Goal: Download file/media

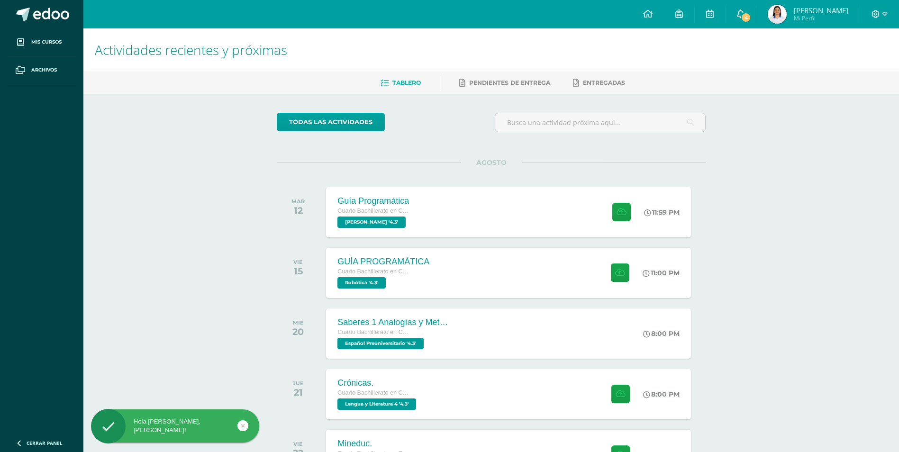
click at [751, 20] on span "4" at bounding box center [746, 17] width 10 height 10
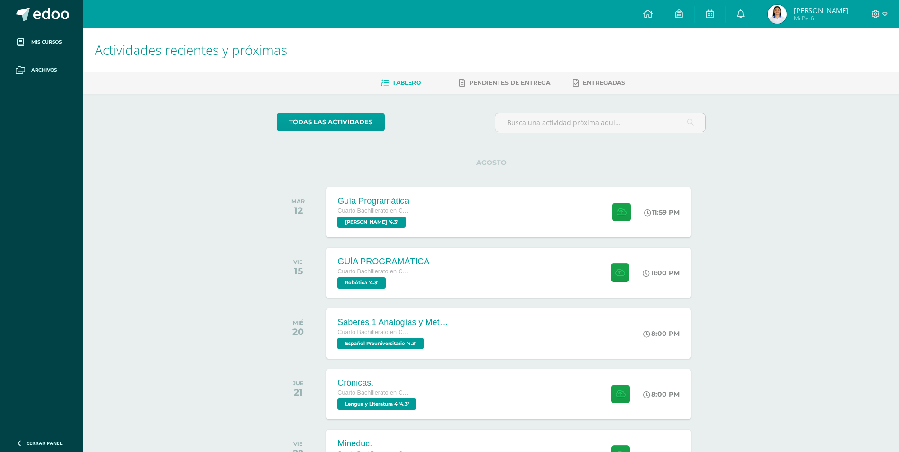
click at [806, 266] on div "Actividades recientes y próximas Tablero Pendientes de entrega Entregadas todas…" at bounding box center [491, 333] width 816 height 611
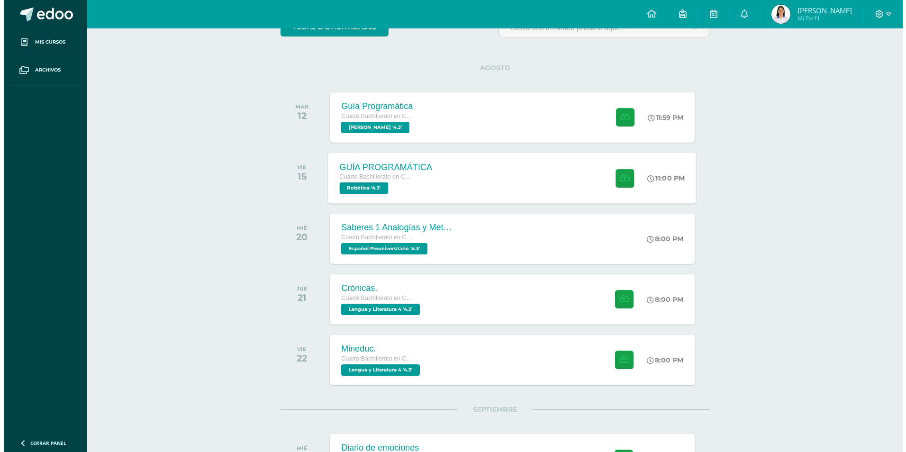
scroll to position [47, 0]
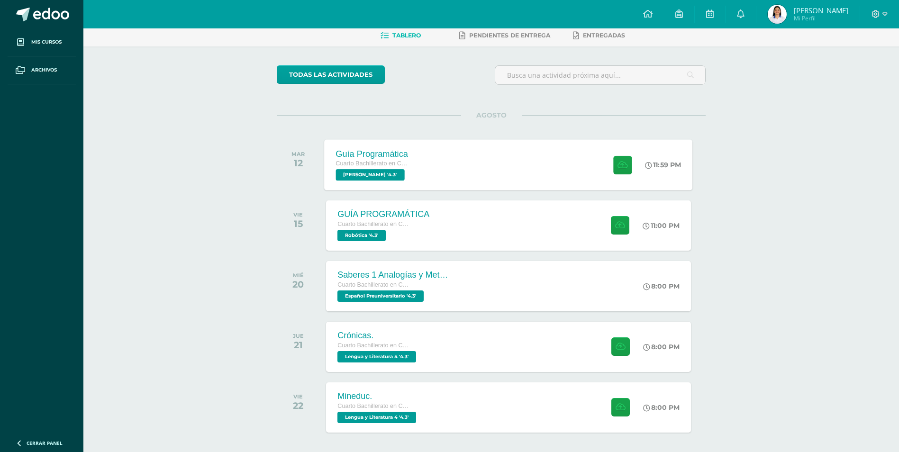
click at [432, 163] on div "Guía Programática Cuarto Bachillerato en Ciencias y Letras [PERSON_NAME] '4.3' …" at bounding box center [509, 164] width 368 height 51
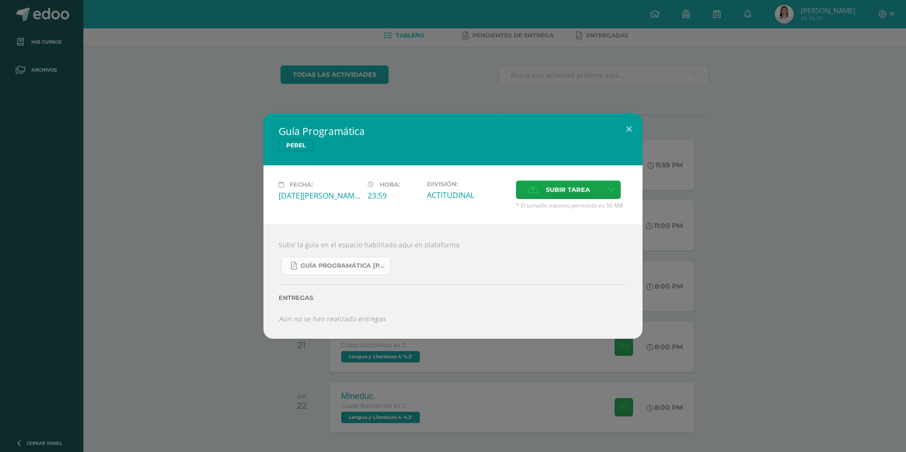
click at [324, 257] on link "Guía Programática [PERSON_NAME] 4to [PERSON_NAME] - Bloque 3 - Profe. [PERSON_N…" at bounding box center [336, 266] width 110 height 18
click at [635, 128] on button at bounding box center [629, 129] width 27 height 32
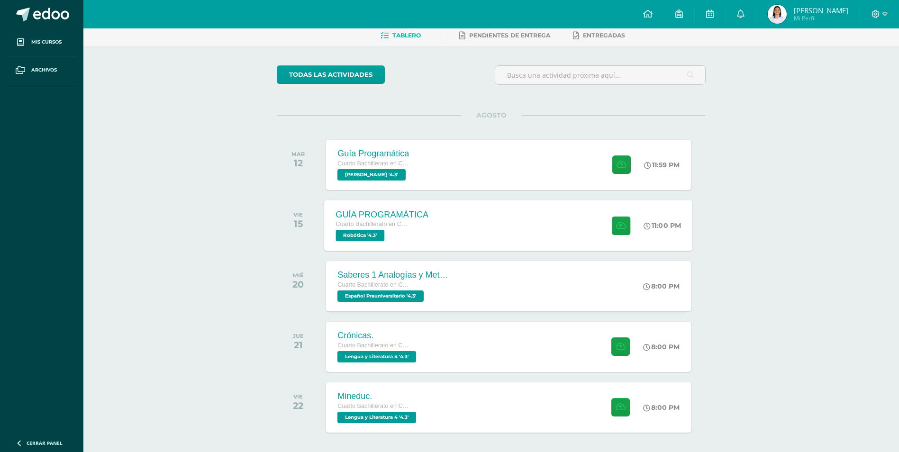
click at [426, 223] on div "Cuarto Bachillerato en Ciencias y Letras" at bounding box center [382, 225] width 93 height 10
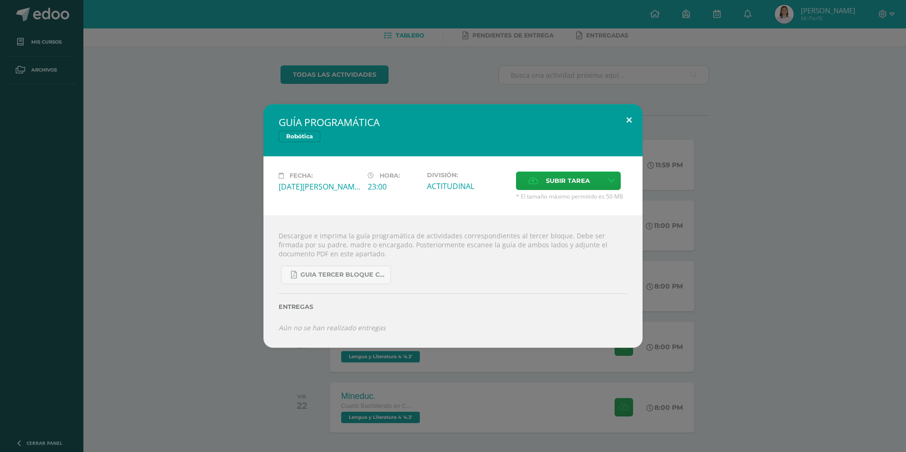
click at [628, 129] on button at bounding box center [629, 120] width 27 height 32
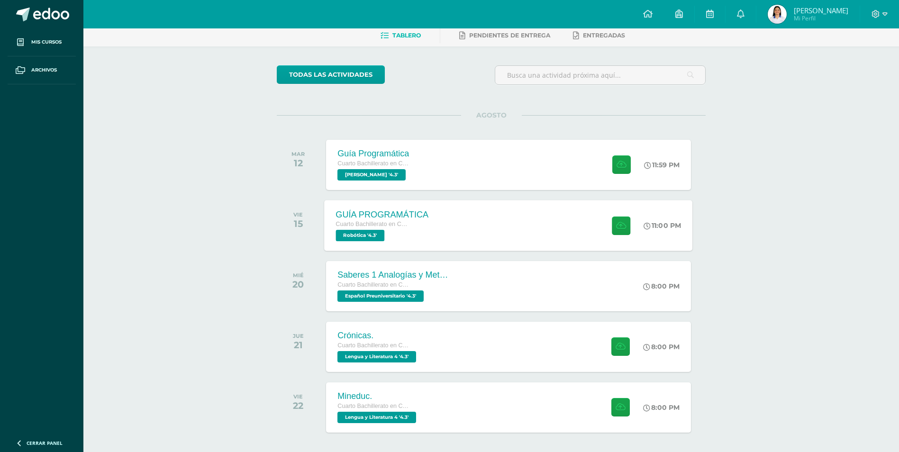
click at [443, 221] on div "GUÍA PROGRAMÁTICA Cuarto Bachillerato en Ciencias y Letras Robótica '4.3' 11:00…" at bounding box center [509, 225] width 368 height 51
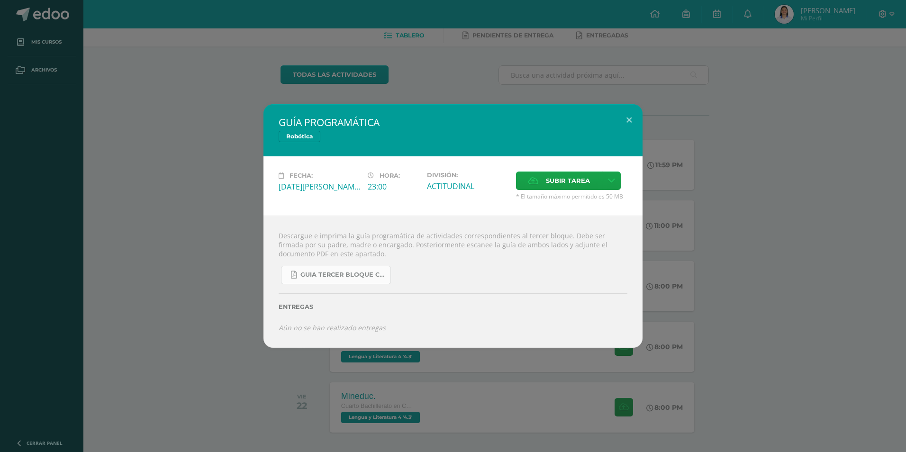
click at [366, 278] on span "GUIA TERCER BLOQUE CUARTO [PERSON_NAME].pdf" at bounding box center [343, 275] width 85 height 8
